Goal: Communication & Community: Answer question/provide support

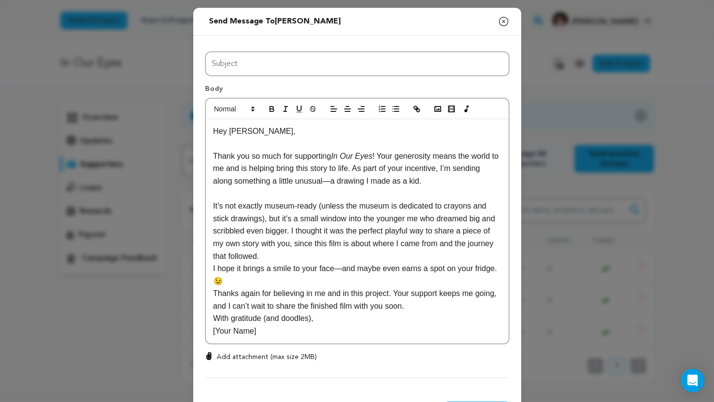
select select "107984"
click at [393, 179] on p "Thank you so much for supporting In Our Eyes ! Your generosity means the world …" at bounding box center [357, 169] width 288 height 38
click at [616, 95] on div "Send message to [PERSON_NAME] Say thanks to [PERSON_NAME] Compose New Message C…" at bounding box center [357, 221] width 714 height 442
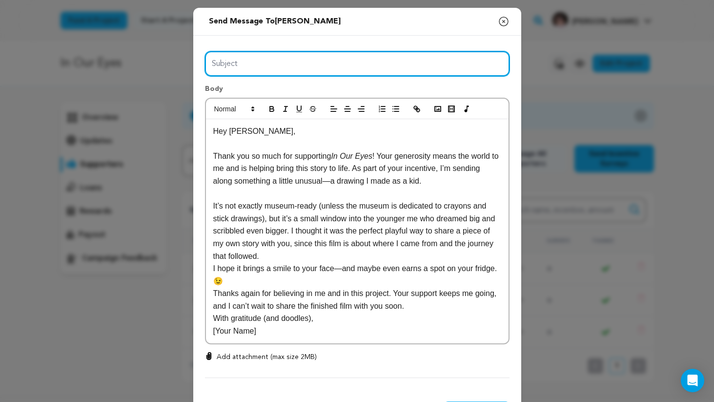
click at [227, 58] on input "Subject" at bounding box center [357, 63] width 305 height 25
paste input "A Little Piece of My Childhood (and a Big Thank You!)"
type input "A Little Piece of My Childhood (and a Big Thank You!)"
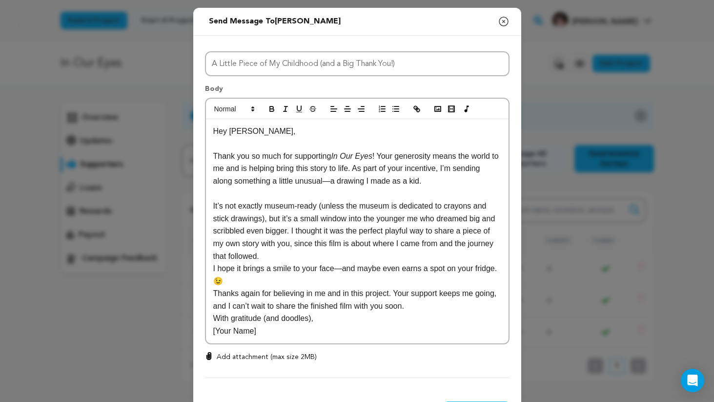
click at [245, 163] on p "Thank you so much for supporting In Our Eyes ! Your generosity means the world …" at bounding box center [357, 169] width 288 height 38
click at [280, 161] on p "Thank you so much for supporting In Our Eyes ! Your generosity means the world …" at bounding box center [357, 169] width 288 height 38
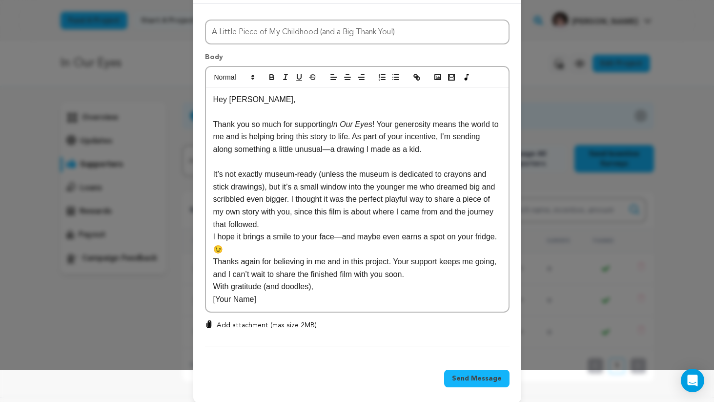
scroll to position [41, 0]
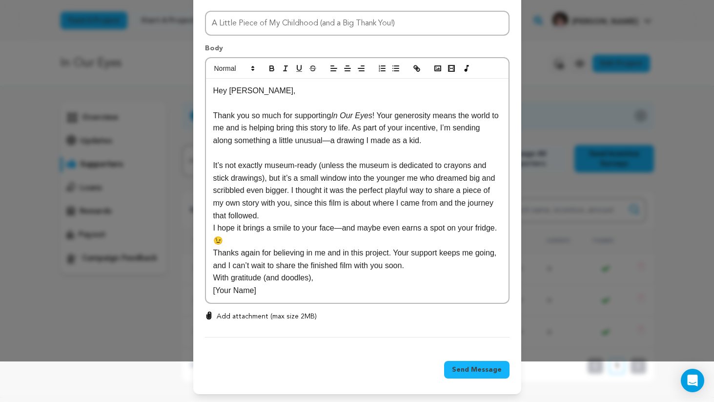
click at [436, 115] on p "Thank you so much for supporting In Our Eyes ! Your generosity means the world …" at bounding box center [357, 128] width 288 height 38
click at [414, 112] on p "Thank you so much for supporting In Our Eyes ! Your generosity means the world …" at bounding box center [357, 128] width 288 height 38
drag, startPoint x: 414, startPoint y: 112, endPoint x: 390, endPoint y: 112, distance: 23.9
click at [390, 112] on p "Thank you so much for supporting In Our Eyes ! Your generosity means the world …" at bounding box center [357, 128] width 288 height 38
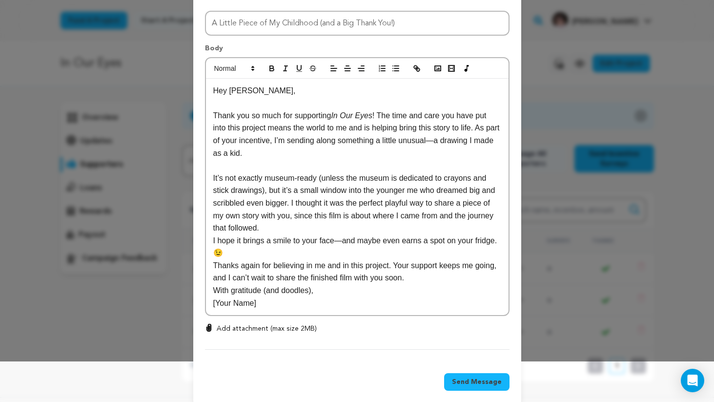
click at [368, 131] on p "Thank you so much for supporting In Our Eyes ! The time and care you have put i…" at bounding box center [357, 134] width 288 height 50
click at [372, 128] on p "Thank you so much for supporting In Our Eyes ! The time and care you have put i…" at bounding box center [357, 134] width 288 height 50
click at [371, 128] on p "Thank you so much for supporting In Our Eyes ! The time and care you have put i…" at bounding box center [357, 134] width 288 height 50
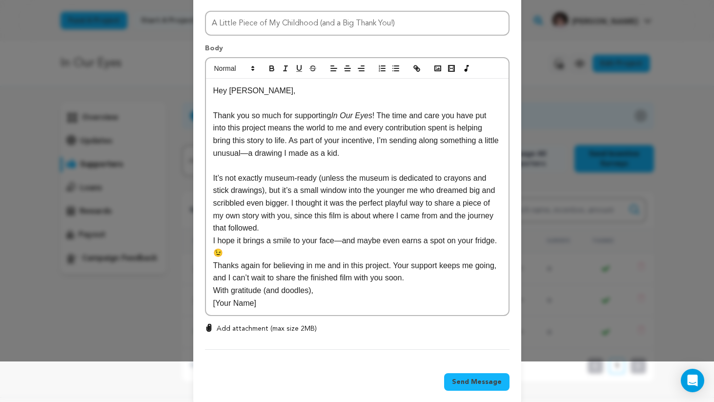
click at [334, 136] on p "Thank you so much for supporting In Our Eyes ! The time and care you have put i…" at bounding box center [357, 134] width 288 height 50
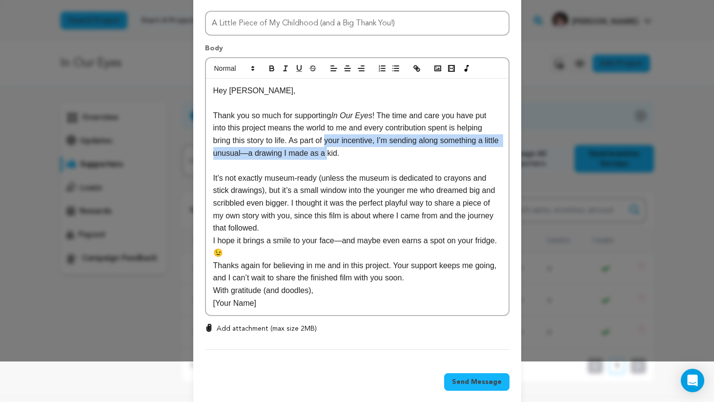
drag, startPoint x: 334, startPoint y: 136, endPoint x: 339, endPoint y: 149, distance: 13.8
click at [339, 149] on p "Thank you so much for supporting In Our Eyes ! The time and care you have put i…" at bounding box center [357, 134] width 288 height 50
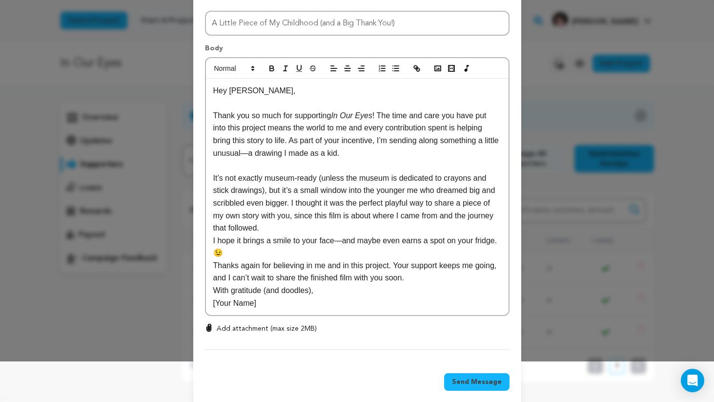
click at [382, 149] on p "Thank you so much for supporting In Our Eyes ! The time and care you have put i…" at bounding box center [357, 134] width 288 height 50
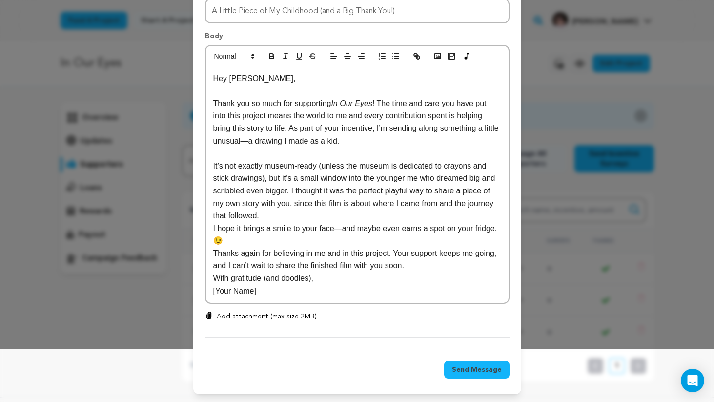
click at [238, 171] on p "It’s not exactly museum-ready (unless the museum is dedicated to crayons and st…" at bounding box center [357, 191] width 288 height 63
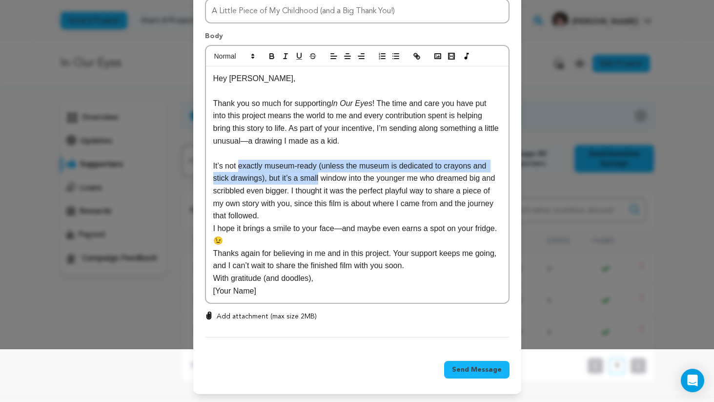
drag, startPoint x: 238, startPoint y: 171, endPoint x: 321, endPoint y: 177, distance: 82.7
click at [320, 176] on p "It’s not exactly museum-ready (unless the museum is dedicated to crayons and st…" at bounding box center [357, 191] width 288 height 63
click at [297, 173] on p "It’s not exactly museum-ready (unless the museum is dedicated to crayons and st…" at bounding box center [357, 191] width 288 height 63
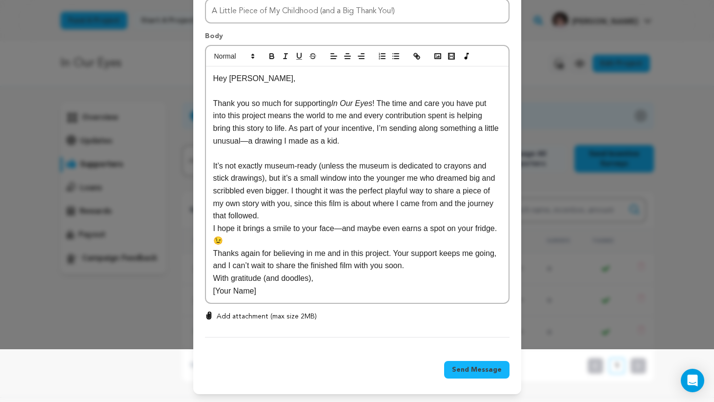
click at [339, 179] on p "It’s not exactly museum-ready (unless the museum is dedicated to crayons and st…" at bounding box center [357, 191] width 288 height 63
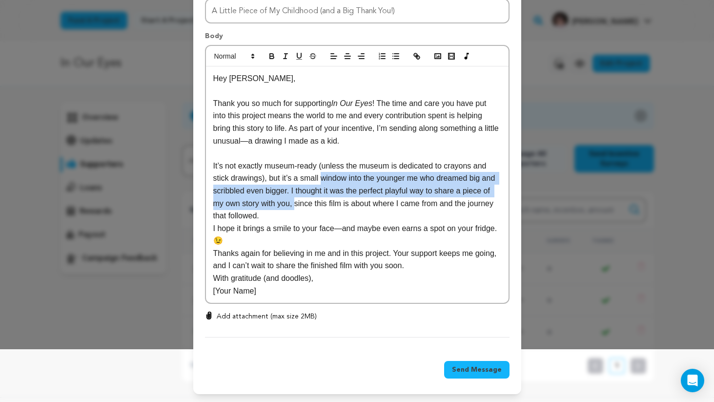
drag, startPoint x: 339, startPoint y: 179, endPoint x: 324, endPoint y: 201, distance: 27.0
click at [324, 201] on p "It’s not exactly museum-ready (unless the museum is dedicated to crayons and st…" at bounding box center [357, 191] width 288 height 63
click at [292, 192] on p "It’s not exactly museum-ready (unless the museum is dedicated to crayons and st…" at bounding box center [357, 191] width 288 height 63
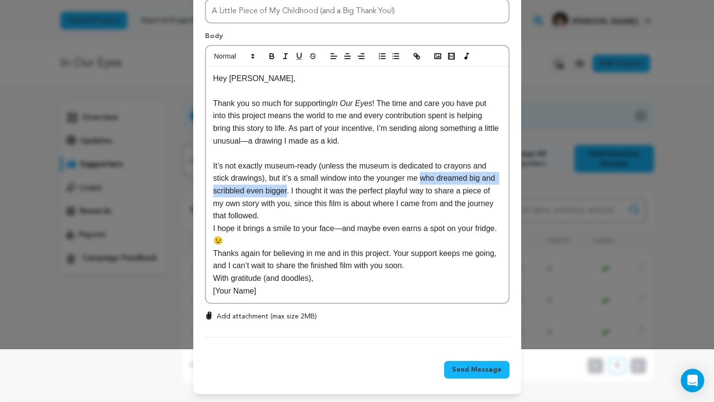
drag, startPoint x: 292, startPoint y: 192, endPoint x: 432, endPoint y: 183, distance: 140.4
click at [432, 183] on p "It’s not exactly museum-ready (unless the museum is dedicated to crayons and st…" at bounding box center [357, 191] width 288 height 63
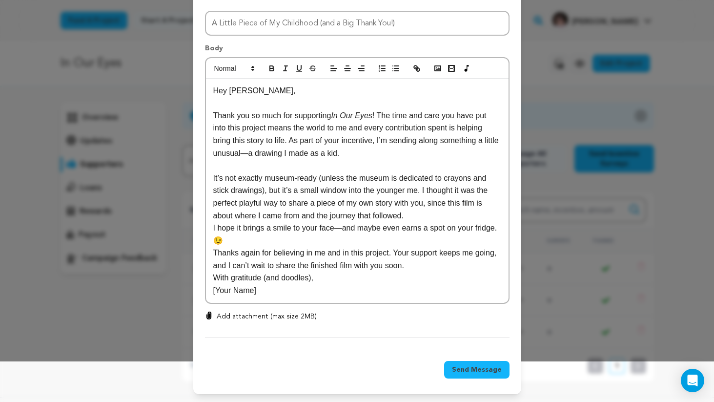
click at [433, 215] on p "It’s not exactly museum-ready (unless the museum is dedicated to crayons and st…" at bounding box center [357, 197] width 288 height 50
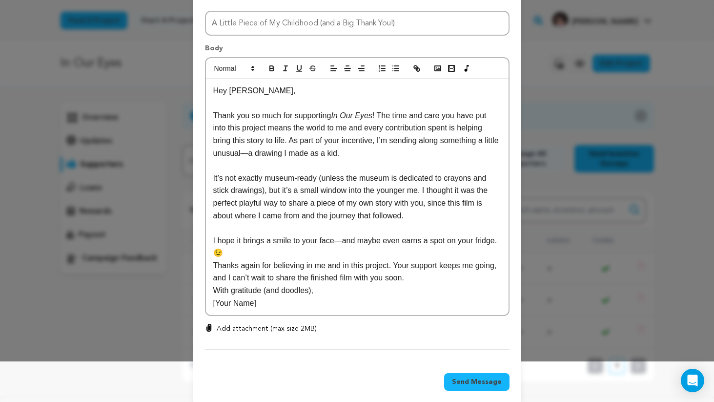
scroll to position [53, 0]
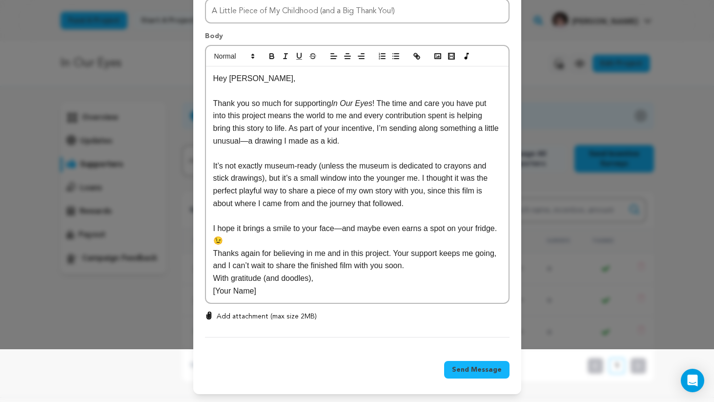
click at [345, 230] on p "I hope it brings a smile to your face—and maybe even earns a spot on your fridg…" at bounding box center [357, 234] width 288 height 25
drag, startPoint x: 345, startPoint y: 230, endPoint x: 501, endPoint y: 232, distance: 155.8
click at [501, 232] on p "I hope it brings a smile to your face—and maybe even earns a spot on your fridg…" at bounding box center [357, 234] width 288 height 25
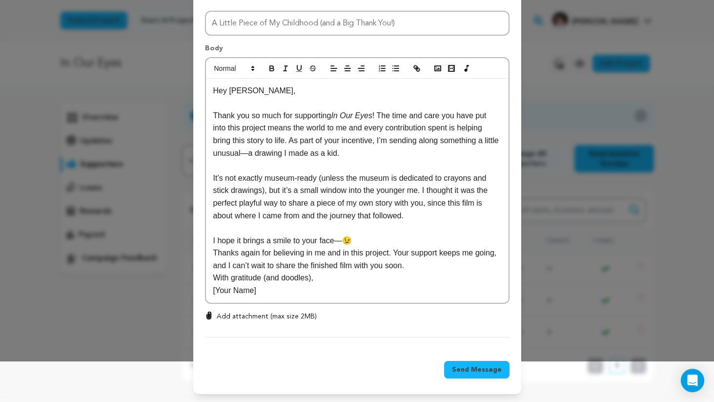
scroll to position [41, 0]
click at [363, 244] on p "I hope it brings a smile to your face 😉" at bounding box center [357, 240] width 288 height 13
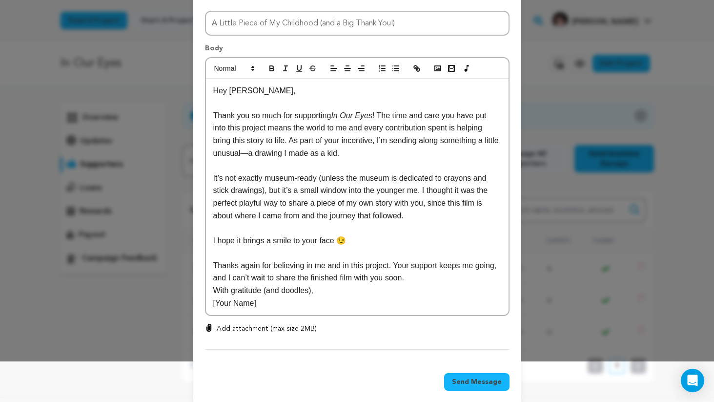
scroll to position [53, 0]
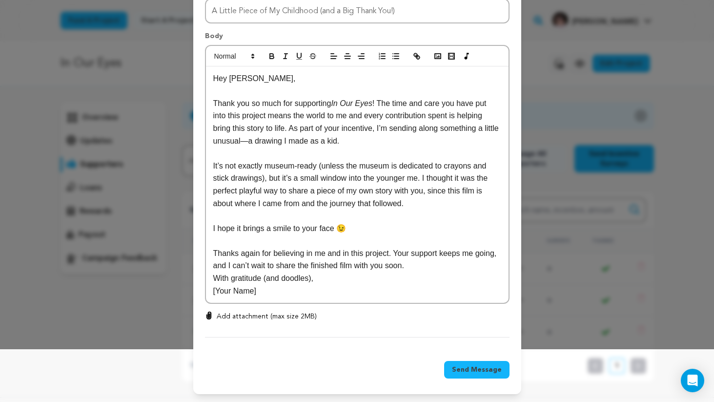
click at [403, 277] on p "With gratitude (and doodles)," at bounding box center [357, 278] width 288 height 13
click at [452, 264] on p "Thanks again for believing in me and in this project. Your support keeps me goi…" at bounding box center [357, 259] width 288 height 25
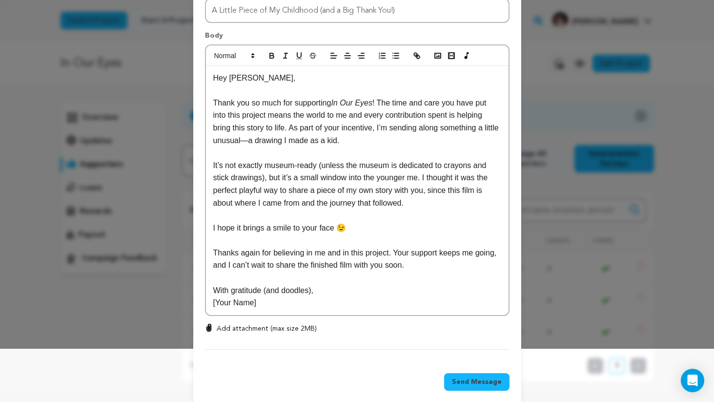
click at [401, 293] on p "With gratitude (and doodles)," at bounding box center [357, 290] width 288 height 13
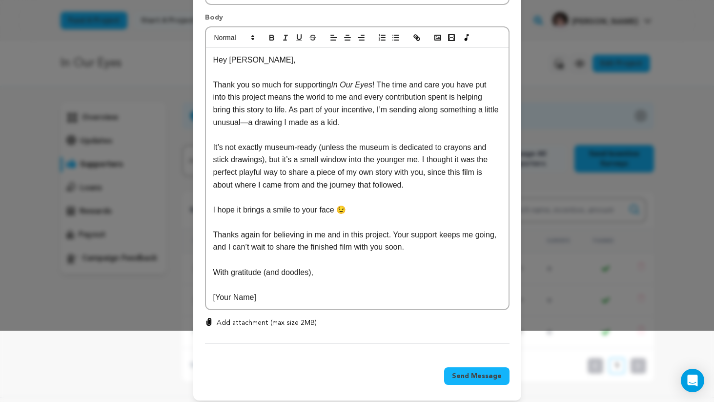
scroll to position [78, 0]
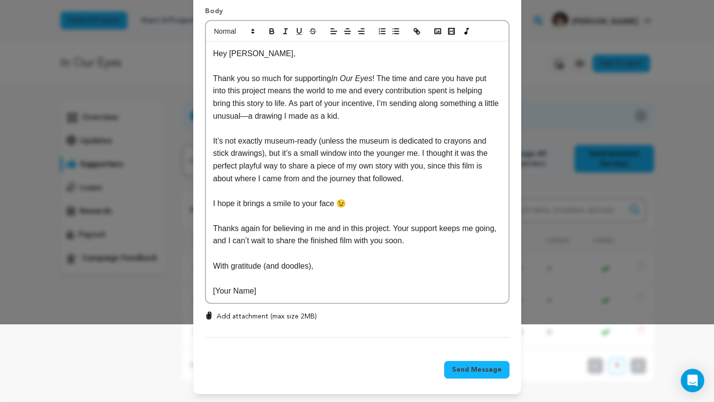
click at [252, 290] on p "[Your Name]" at bounding box center [357, 291] width 288 height 13
click at [327, 292] on p "[PERSON_NAME] and the Team behind In Our Eyes" at bounding box center [357, 291] width 288 height 13
drag, startPoint x: 327, startPoint y: 292, endPoint x: 357, endPoint y: 292, distance: 30.8
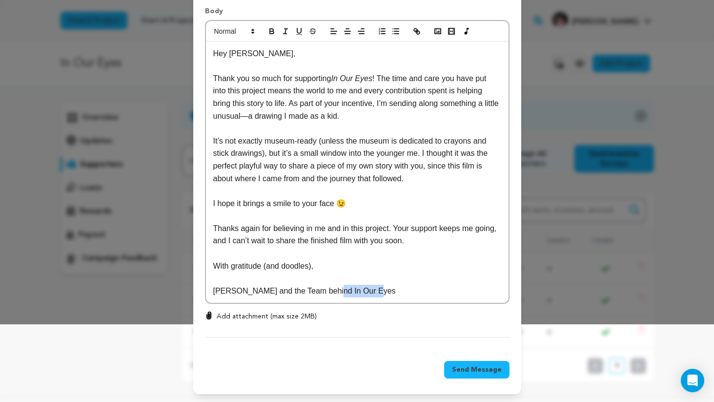
click at [359, 292] on p "[PERSON_NAME] and the Team behind In Our Eyes" at bounding box center [357, 291] width 288 height 13
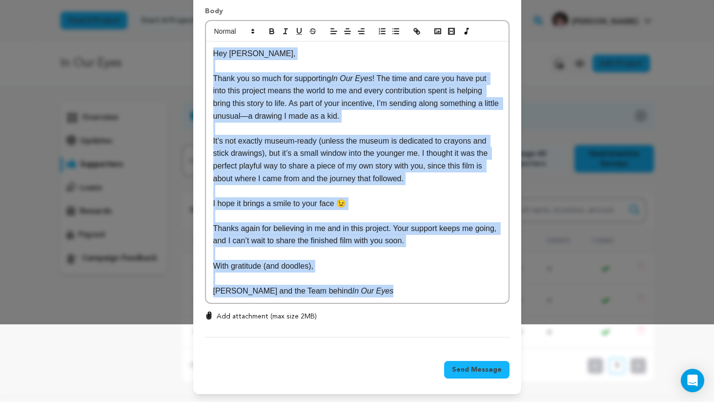
copy div "Hey [PERSON_NAME], Thank you so much for supporting In Our Eyes ! The time and …"
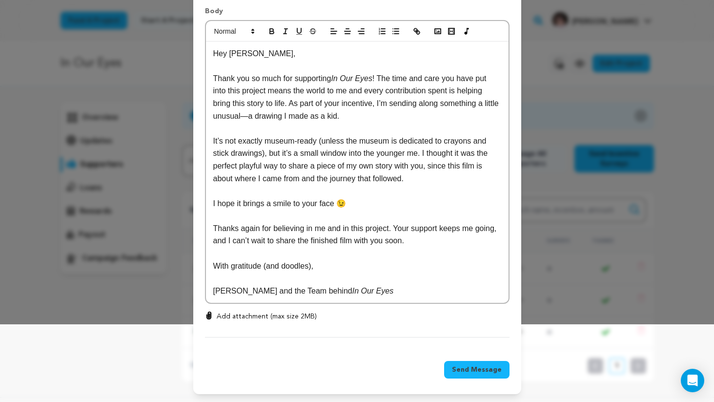
click at [283, 315] on p "Add attachment (max size 2MB)" at bounding box center [267, 317] width 100 height 10
click at [209, 312] on input "Add attachment (max size 2MB)" at bounding box center [209, 311] width 0 height 0
click at [269, 314] on p "Add attachment (max size 2MB)" at bounding box center [267, 317] width 100 height 10
click at [209, 312] on input "Add attachment (max size 2MB)" at bounding box center [209, 311] width 0 height 0
type input "C:\fakepath\Childhood Thanks!.JPG"
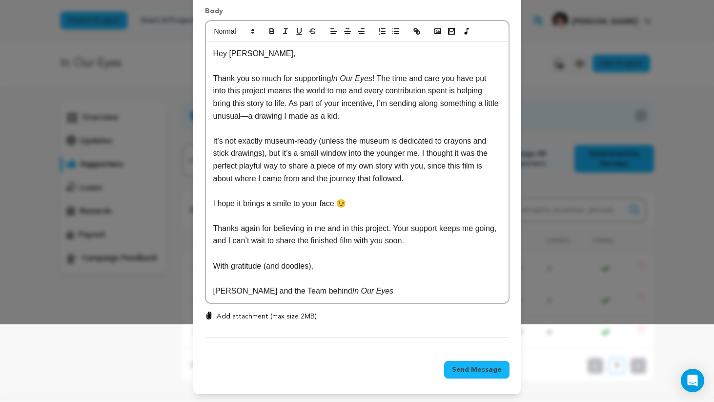
scroll to position [0, 0]
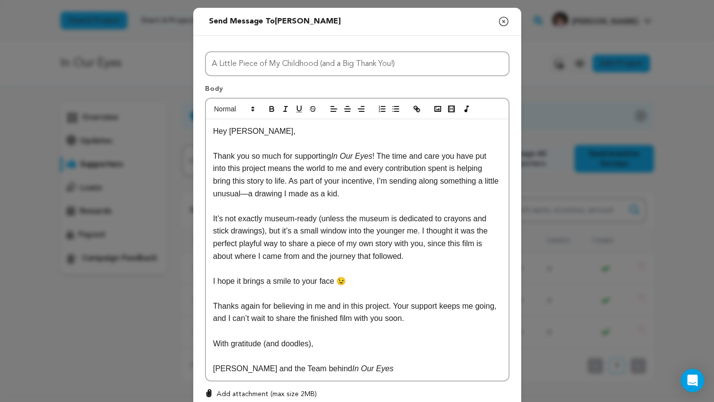
click at [505, 22] on icon "button" at bounding box center [504, 21] width 9 height 9
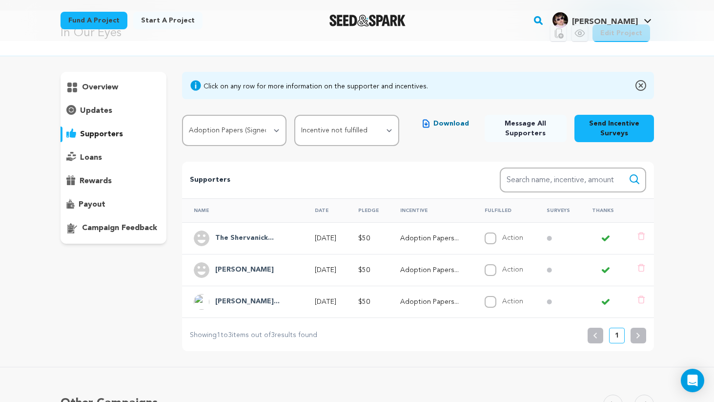
scroll to position [42, 0]
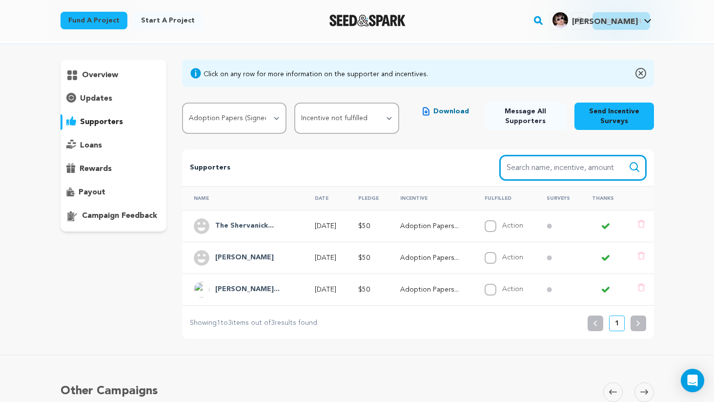
click at [556, 170] on input "Search name, item" at bounding box center [573, 167] width 146 height 25
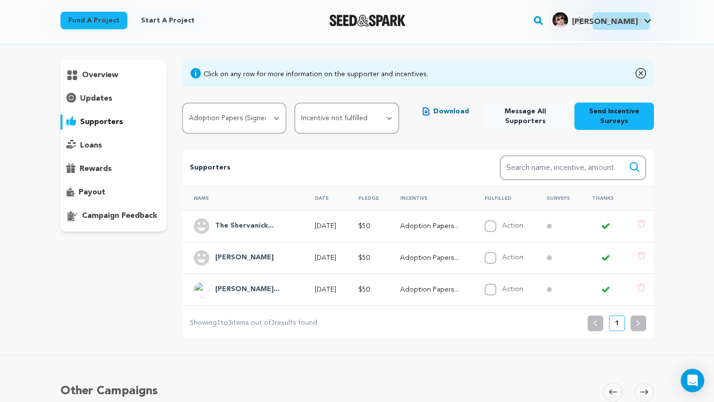
click at [633, 113] on button "Send Incentive Surveys" at bounding box center [614, 116] width 79 height 27
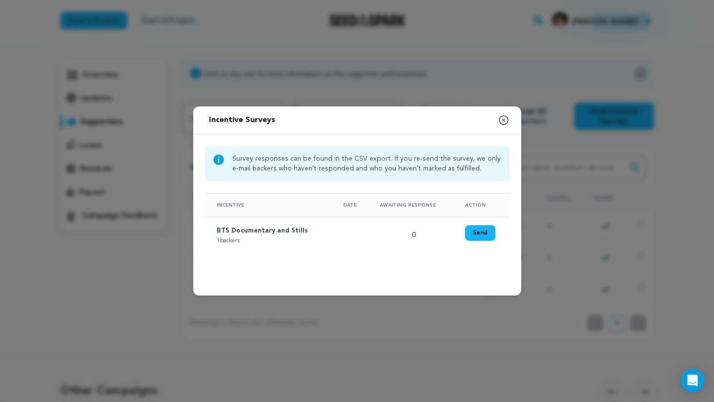
click at [503, 119] on icon "button" at bounding box center [504, 120] width 12 height 12
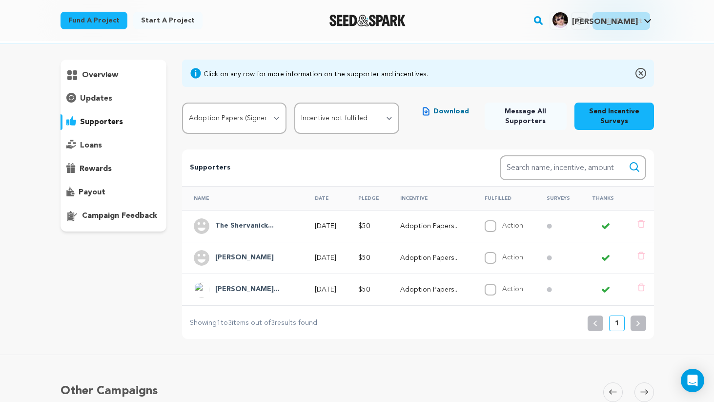
click at [130, 93] on div "updates" at bounding box center [114, 99] width 106 height 16
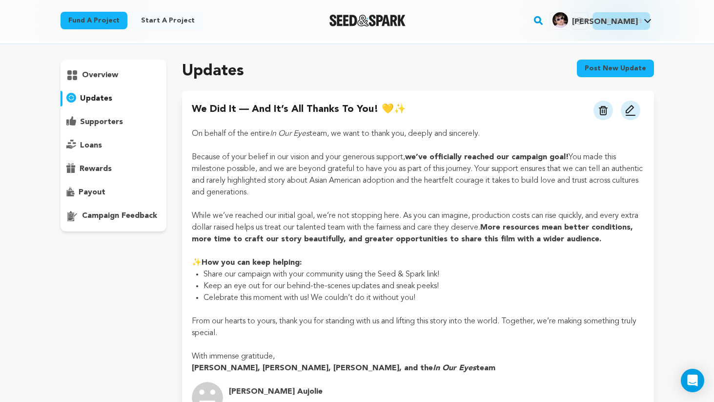
click at [130, 72] on div "overview" at bounding box center [114, 75] width 106 height 16
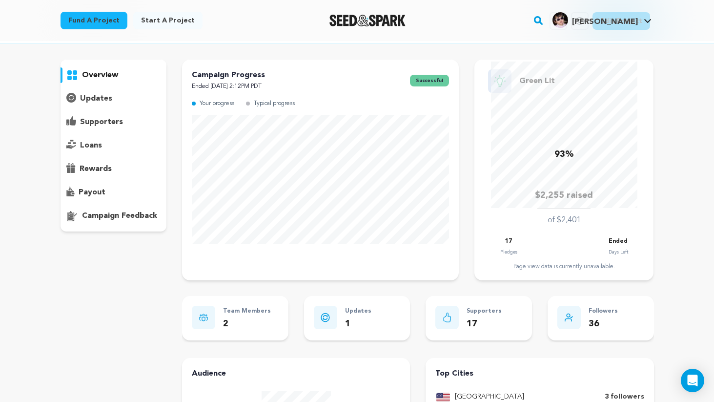
click at [376, 311] on div "Updates 1" at bounding box center [357, 318] width 87 height 25
click at [96, 137] on div "overview" at bounding box center [114, 146] width 106 height 172
click at [97, 141] on p "loans" at bounding box center [91, 146] width 22 height 12
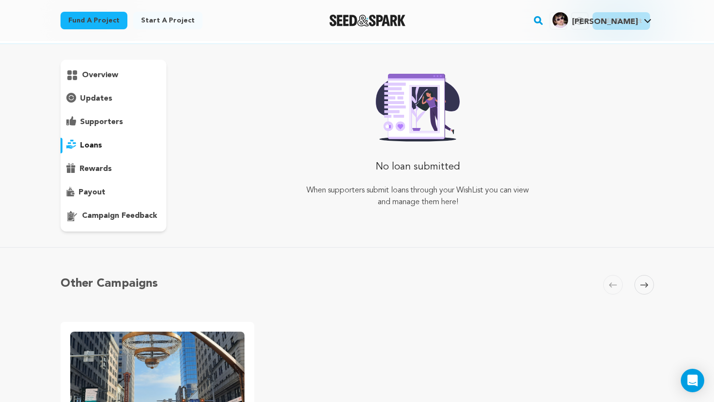
click at [114, 118] on p "supporters" at bounding box center [101, 122] width 43 height 12
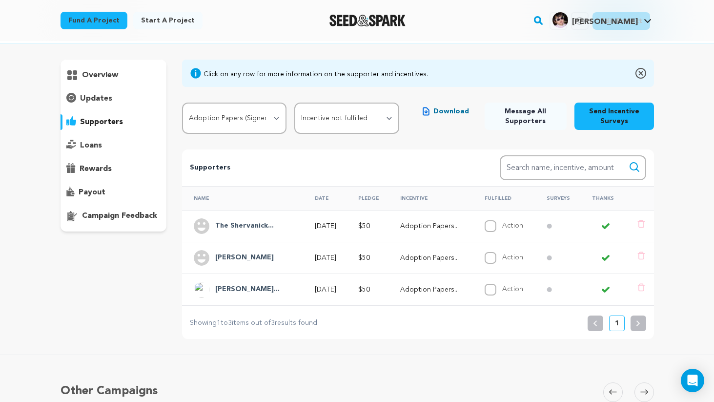
click at [359, 74] on div "Click on any row for more information on the supporter and incentives." at bounding box center [316, 74] width 225 height 10
click at [250, 293] on h4 "[PERSON_NAME]..." at bounding box center [247, 290] width 64 height 12
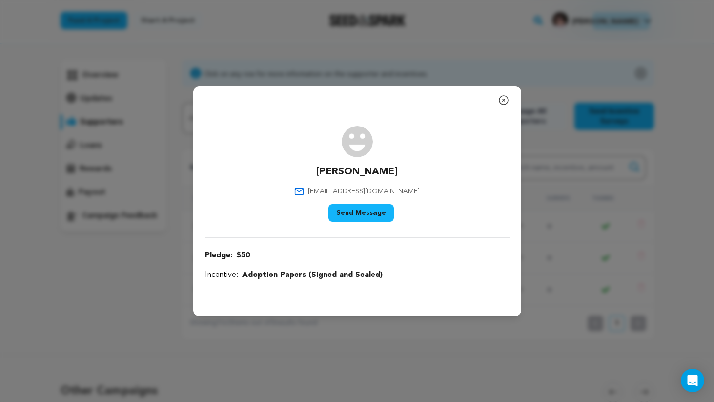
click at [367, 212] on button "Send Message" at bounding box center [361, 213] width 65 height 18
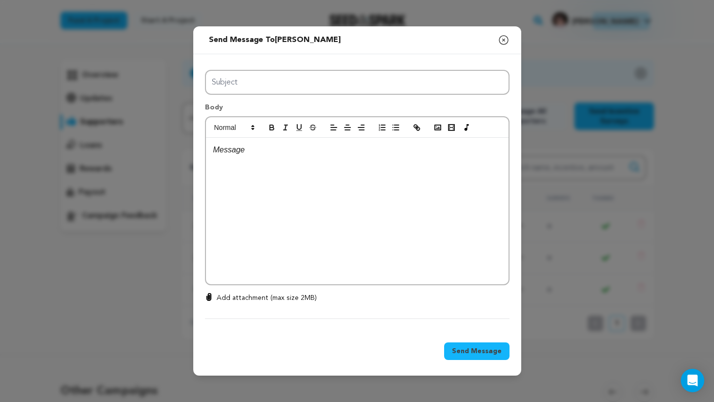
click at [266, 182] on div at bounding box center [357, 211] width 303 height 146
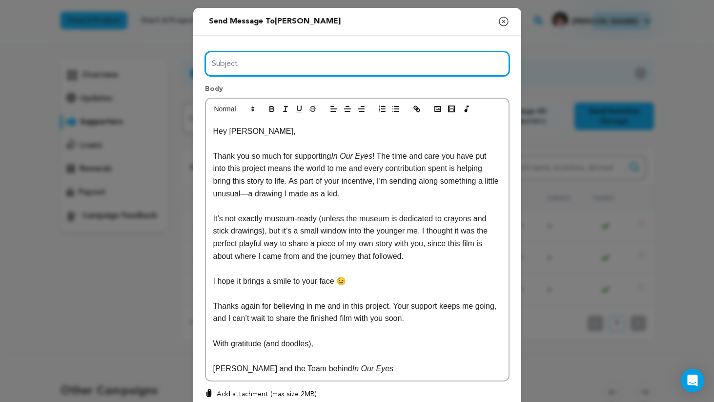
click at [262, 58] on input "Subject" at bounding box center [357, 63] width 305 height 25
type input "A Little Piece of My Childhood (and a Big Thank You!)"
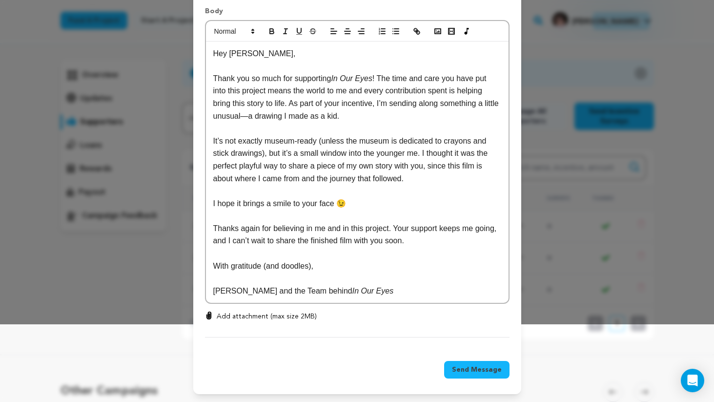
click at [265, 317] on p "Add attachment (max size 2MB)" at bounding box center [267, 317] width 100 height 10
click at [209, 312] on input "Add attachment (max size 2MB)" at bounding box center [209, 311] width 0 height 0
type input "C:\fakepath\Childhood Thanks!-min.JPG"
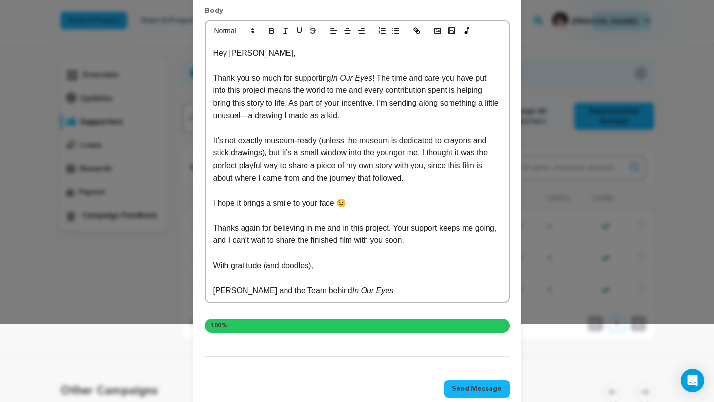
scroll to position [98, 0]
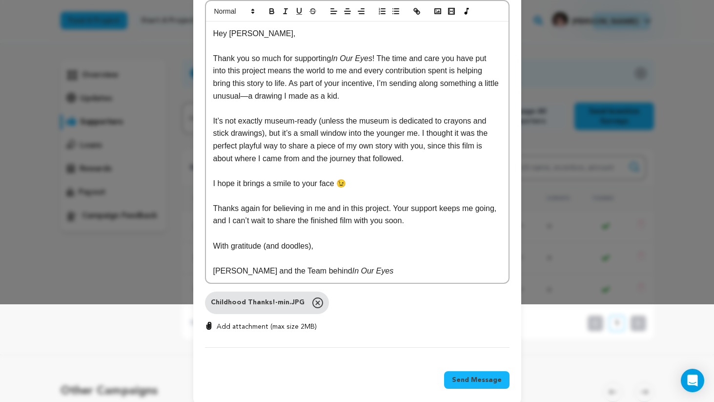
click at [482, 378] on span "Send Message" at bounding box center [477, 380] width 50 height 10
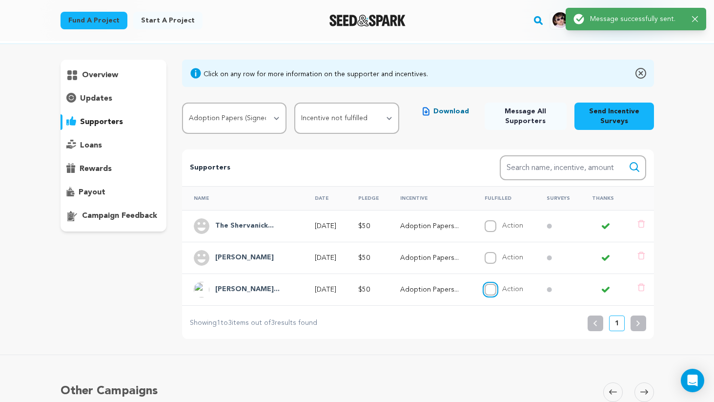
click at [496, 289] on input "Action" at bounding box center [491, 290] width 12 height 12
checkbox input "true"
click at [519, 337] on div "Supporters Search Search name, incentive, amount Name Date Pledge Incentive Ful…" at bounding box center [418, 243] width 472 height 189
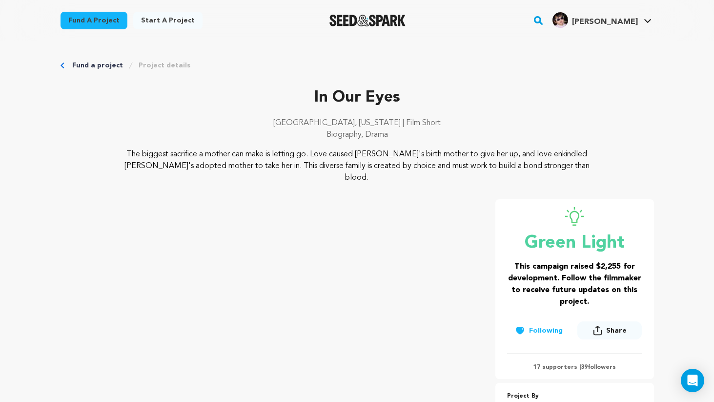
scroll to position [761, 0]
